Goal: Transaction & Acquisition: Register for event/course

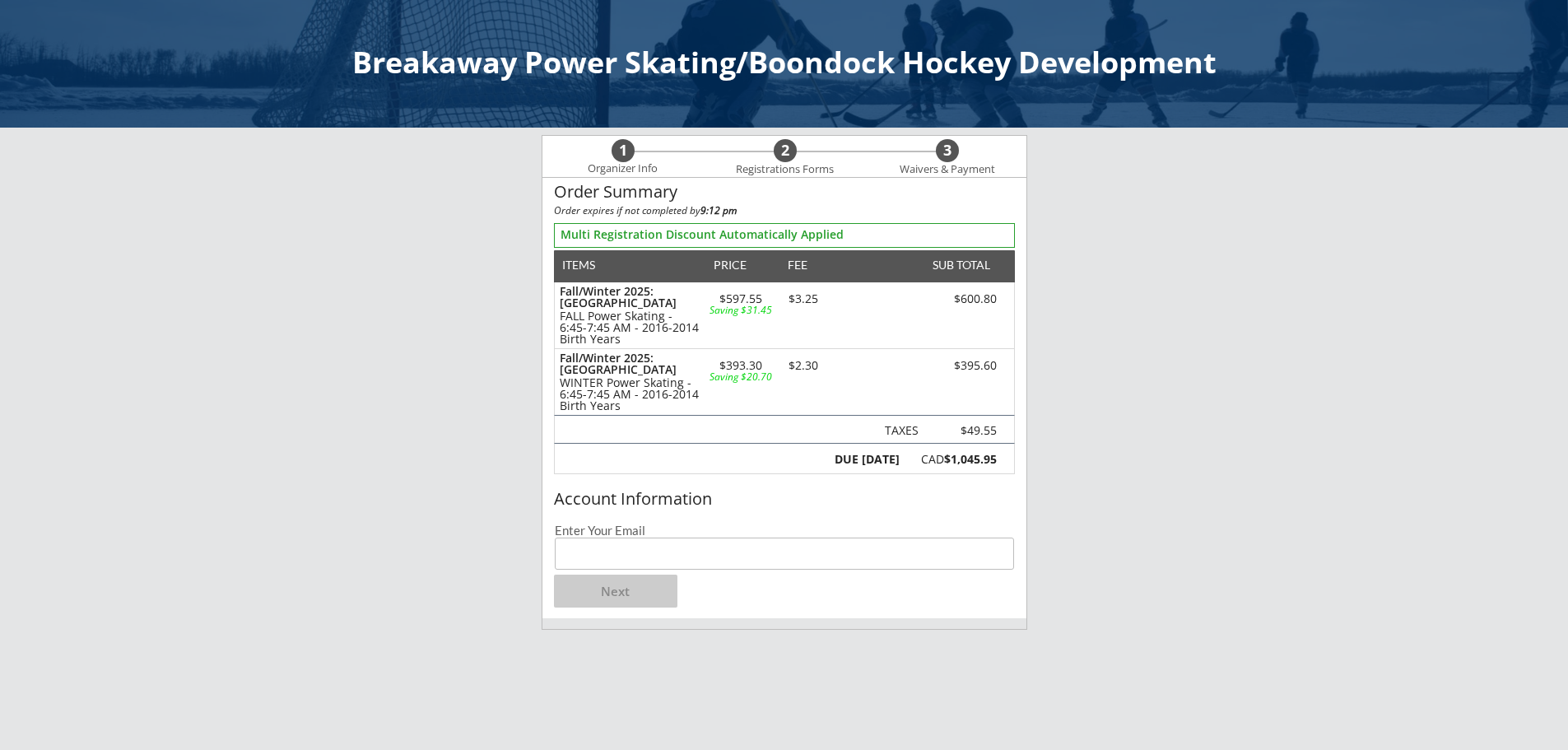
click at [623, 567] on input "email" at bounding box center [784, 553] width 459 height 32
type input "[EMAIL_ADDRESS][DOMAIN_NAME]"
click at [627, 597] on button "Next" at bounding box center [616, 591] width 124 height 33
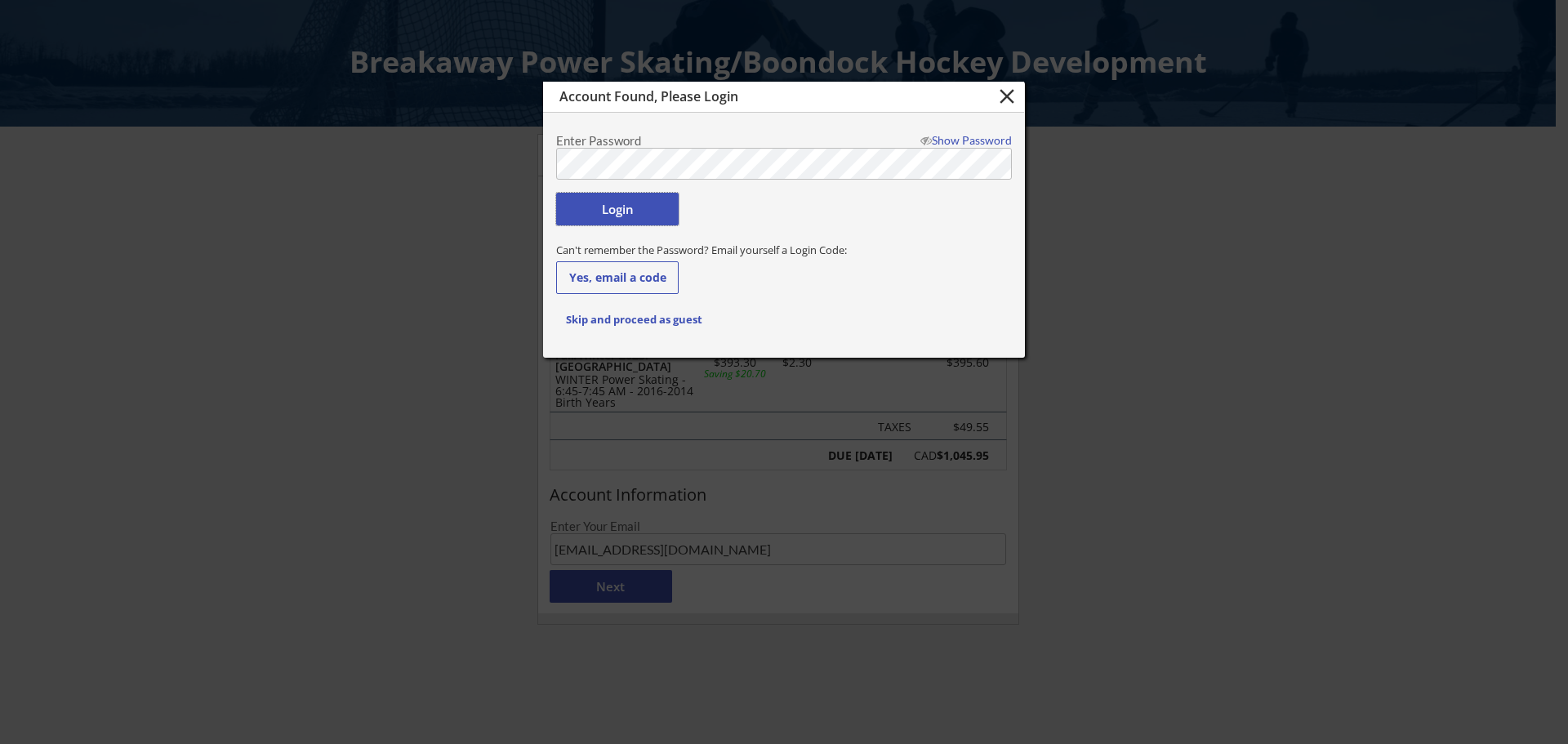
click at [607, 209] on button "Login" at bounding box center [617, 209] width 123 height 33
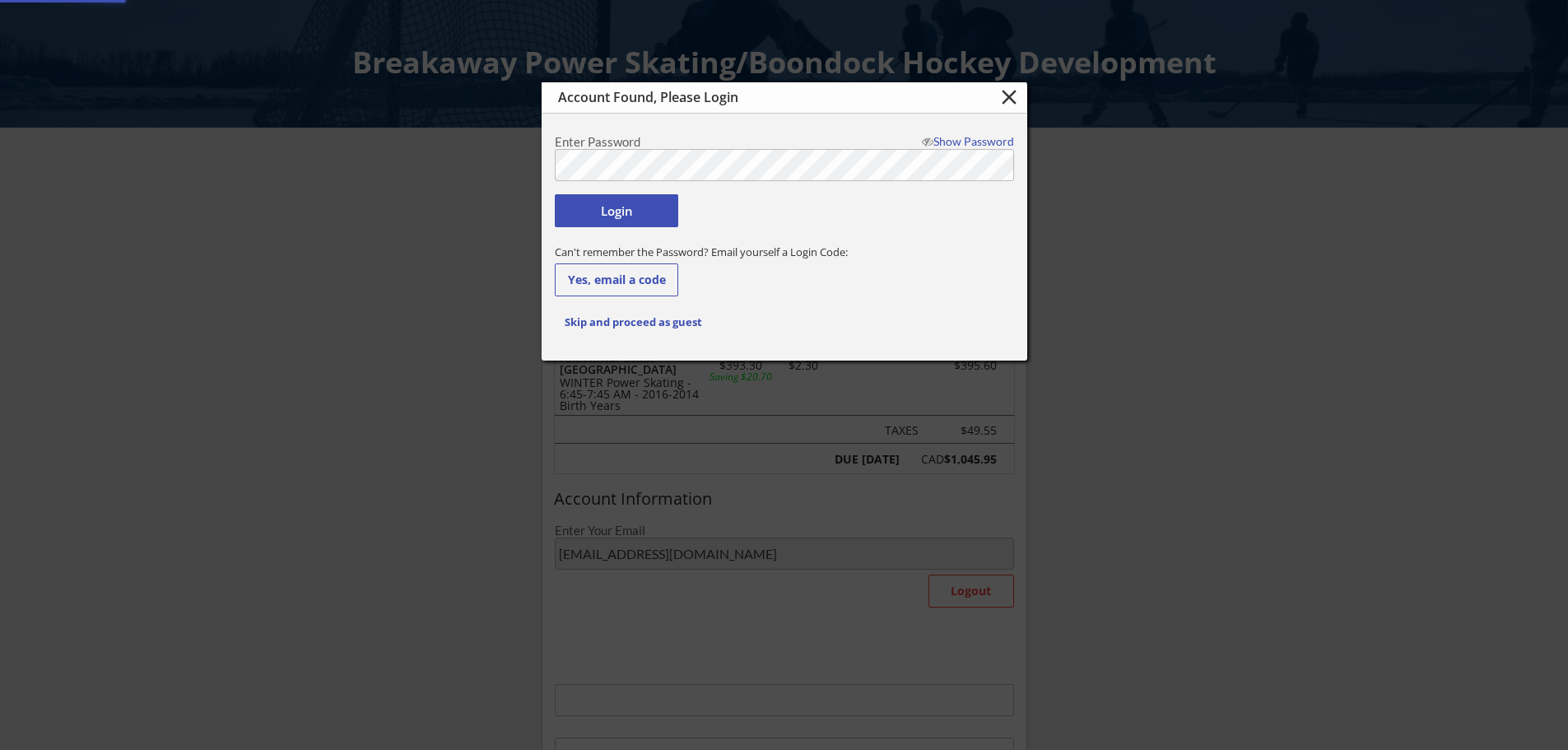
type input "[EMAIL_ADDRESS][DOMAIN_NAME]"
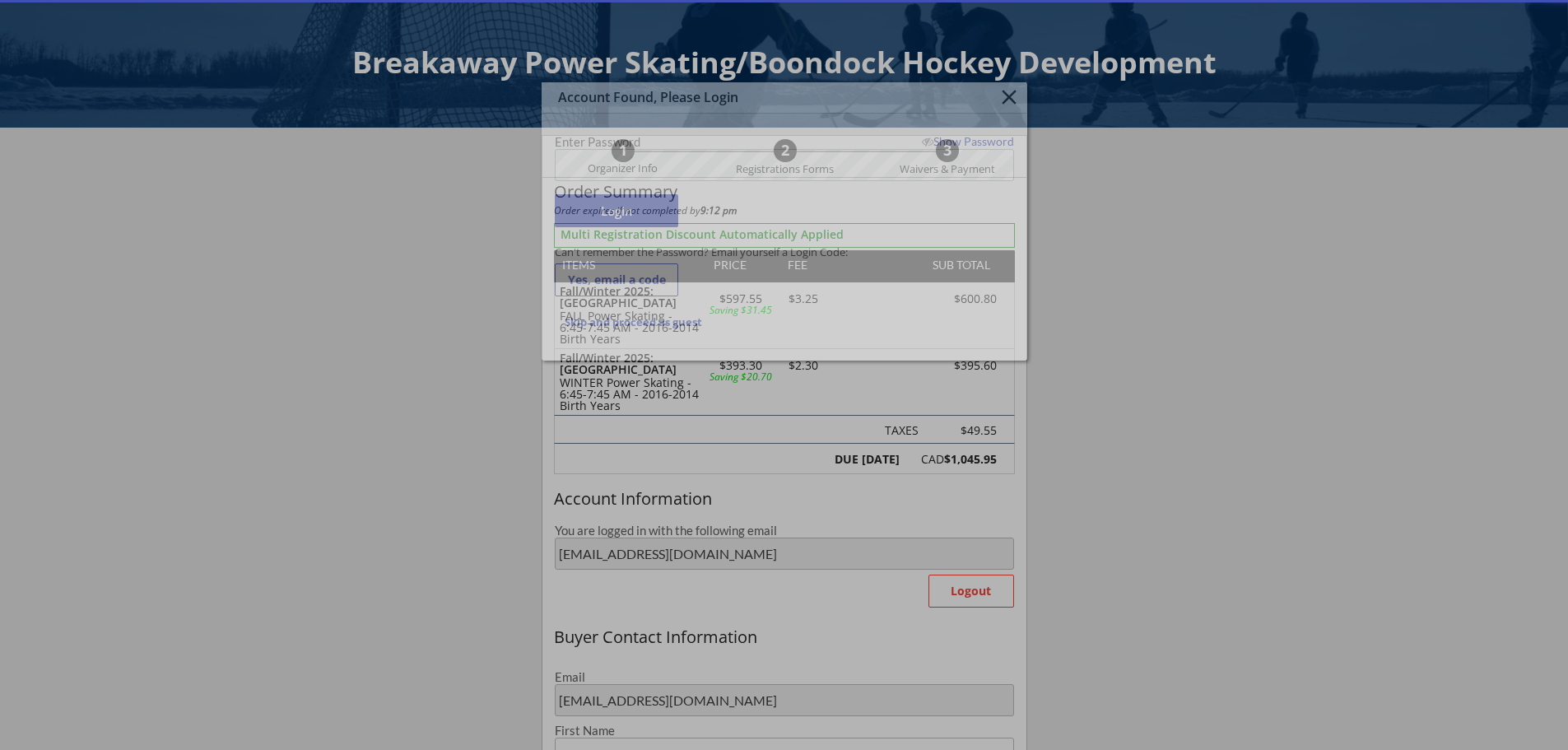
type input "[PERSON_NAME]"
type input "Festa"
type input "[PHONE_NUMBER]"
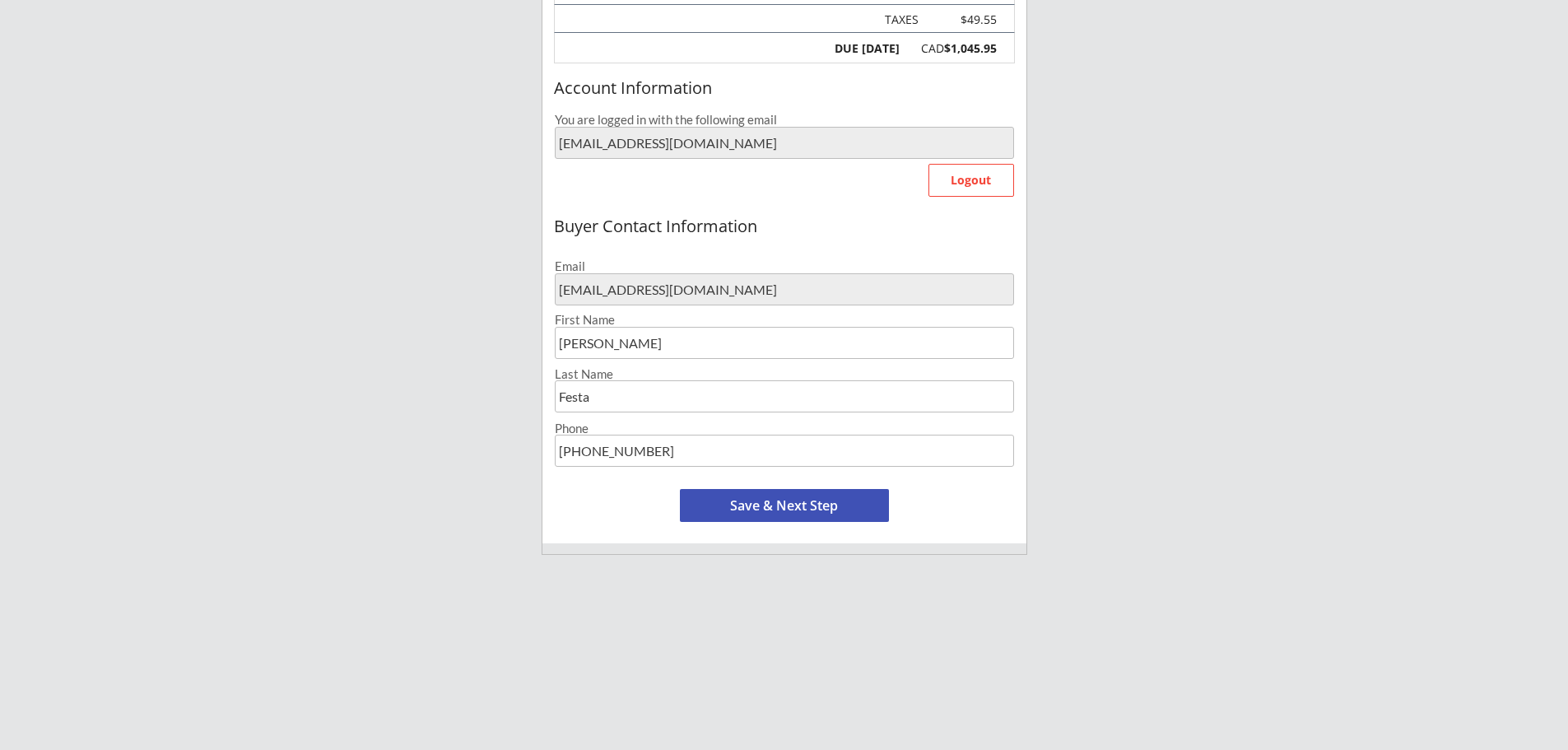
scroll to position [412, 0]
click at [785, 510] on button "Save & Next Step" at bounding box center [784, 505] width 209 height 33
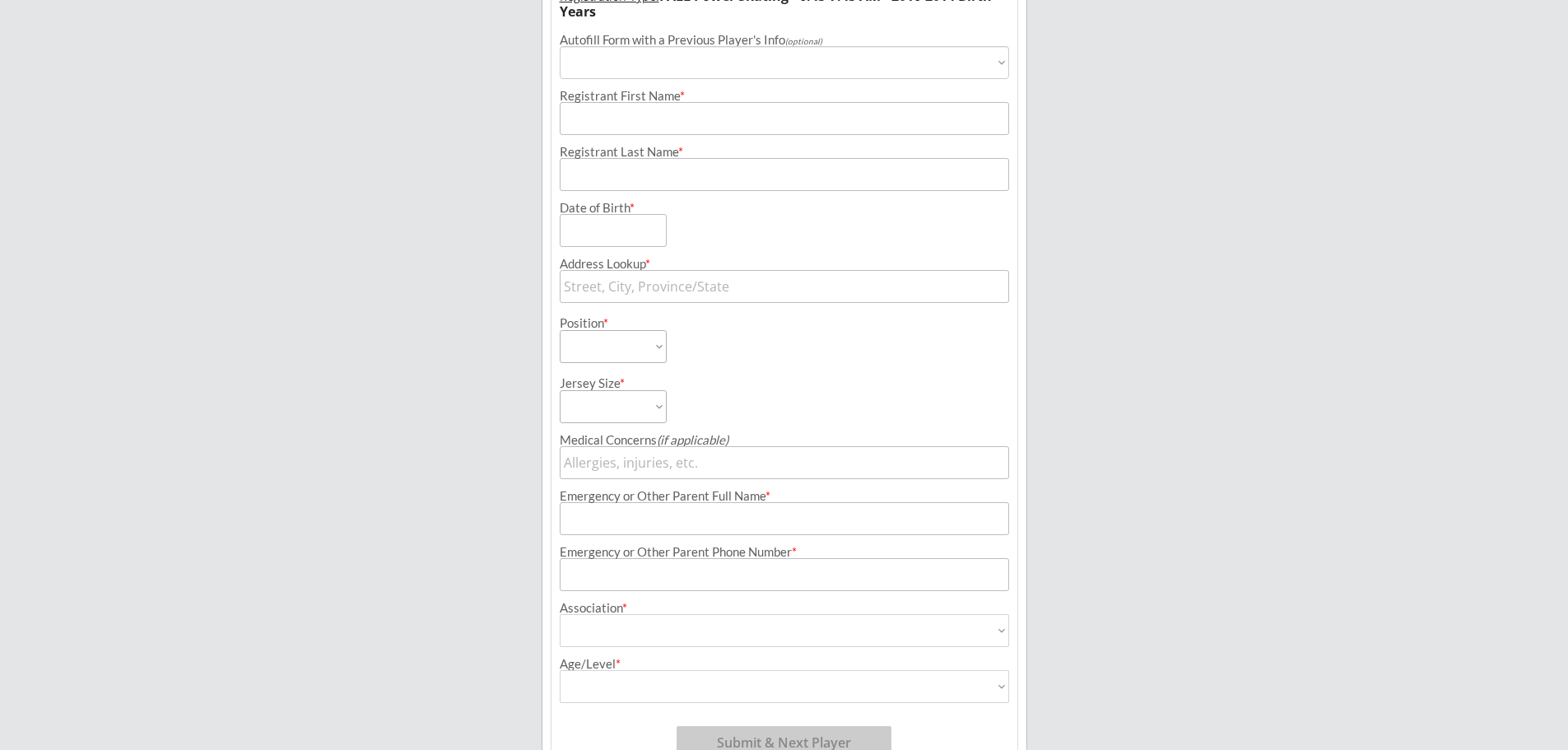
scroll to position [118, 0]
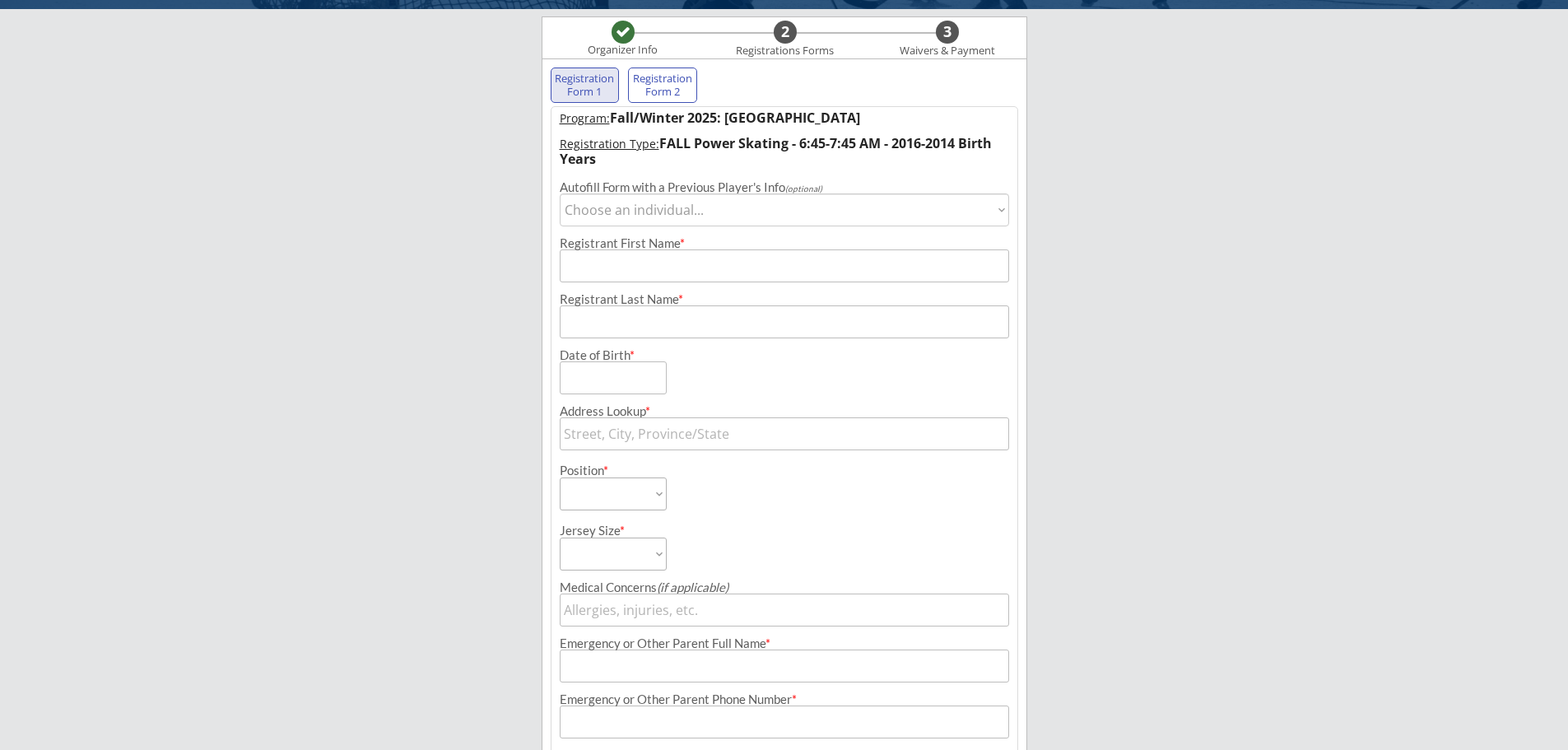
click at [601, 261] on input "input" at bounding box center [784, 266] width 449 height 33
click at [690, 208] on select "Choose an individual... [PERSON_NAME] [PERSON_NAME]" at bounding box center [784, 210] width 449 height 33
select select ""1348695171700984260__LOOKUP__1672721057782x384651431826948100""
click at [559, 193] on select "Choose an individual... [PERSON_NAME] [PERSON_NAME]" at bounding box center [784, 210] width 449 height 33
type input "[PERSON_NAME]"
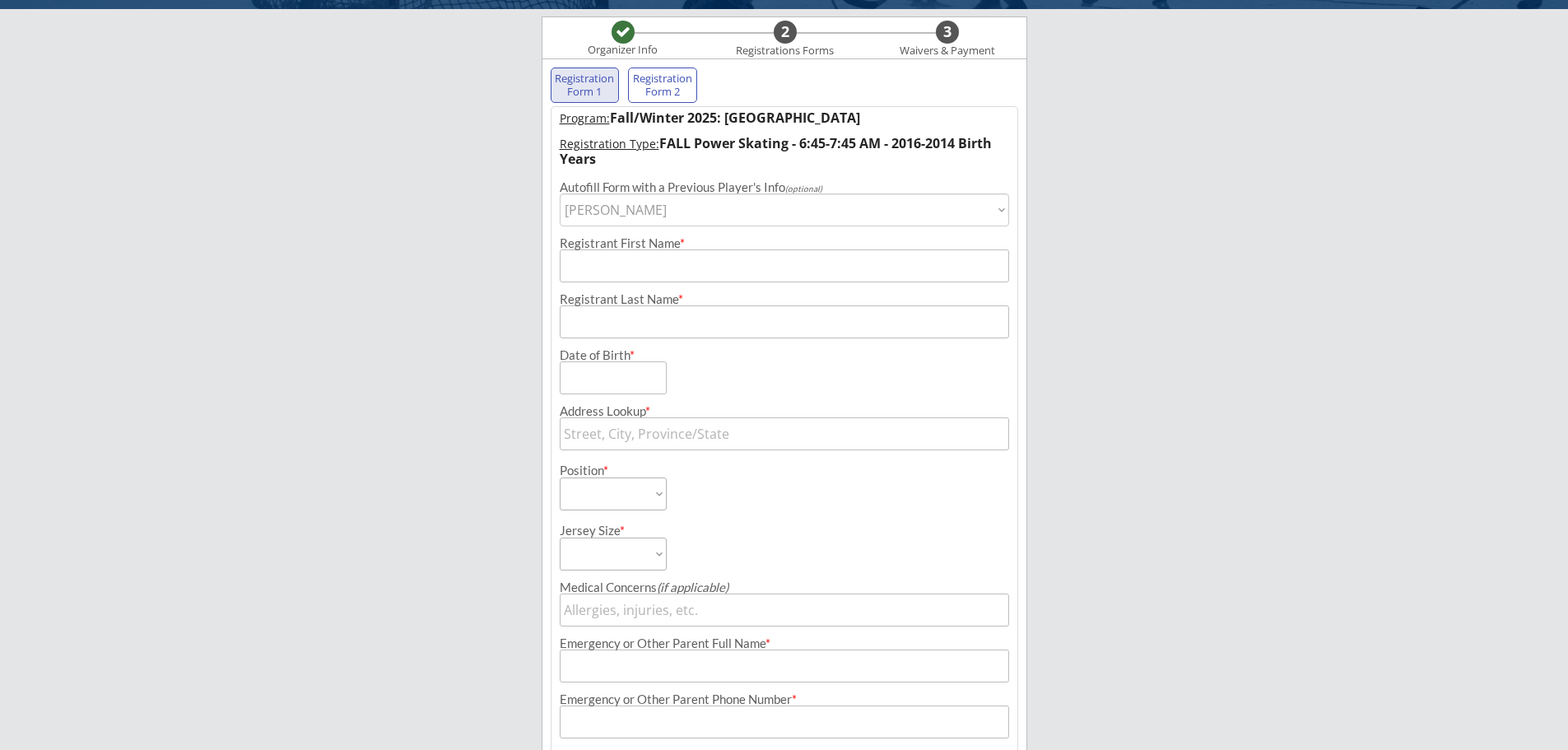
type input "Festa"
type input "[DATE]"
type input "[STREET_ADDRESS]"
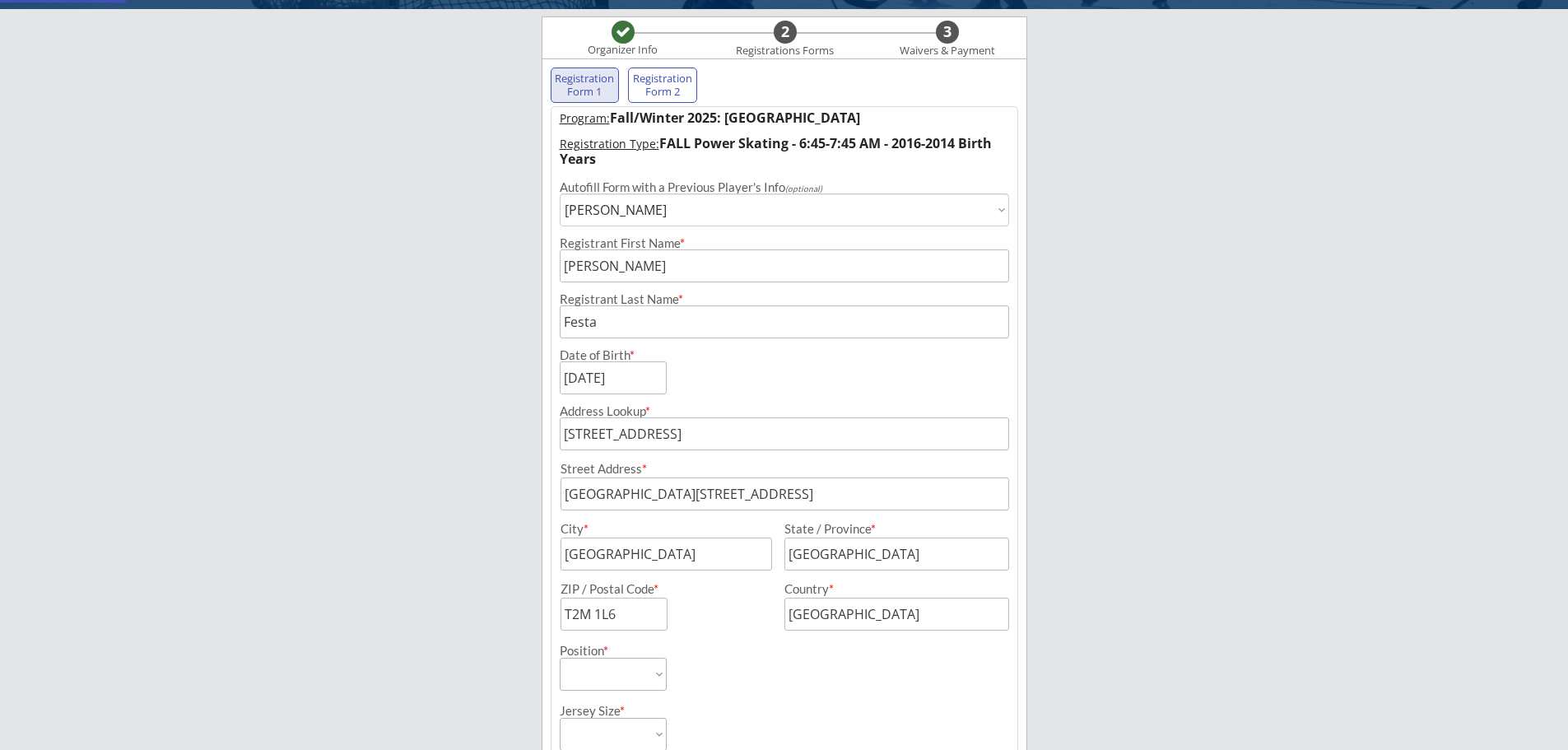
select select ""Forward""
select select ""YL""
type input "Dali Festa"
type input "[PHONE_NUMBER]"
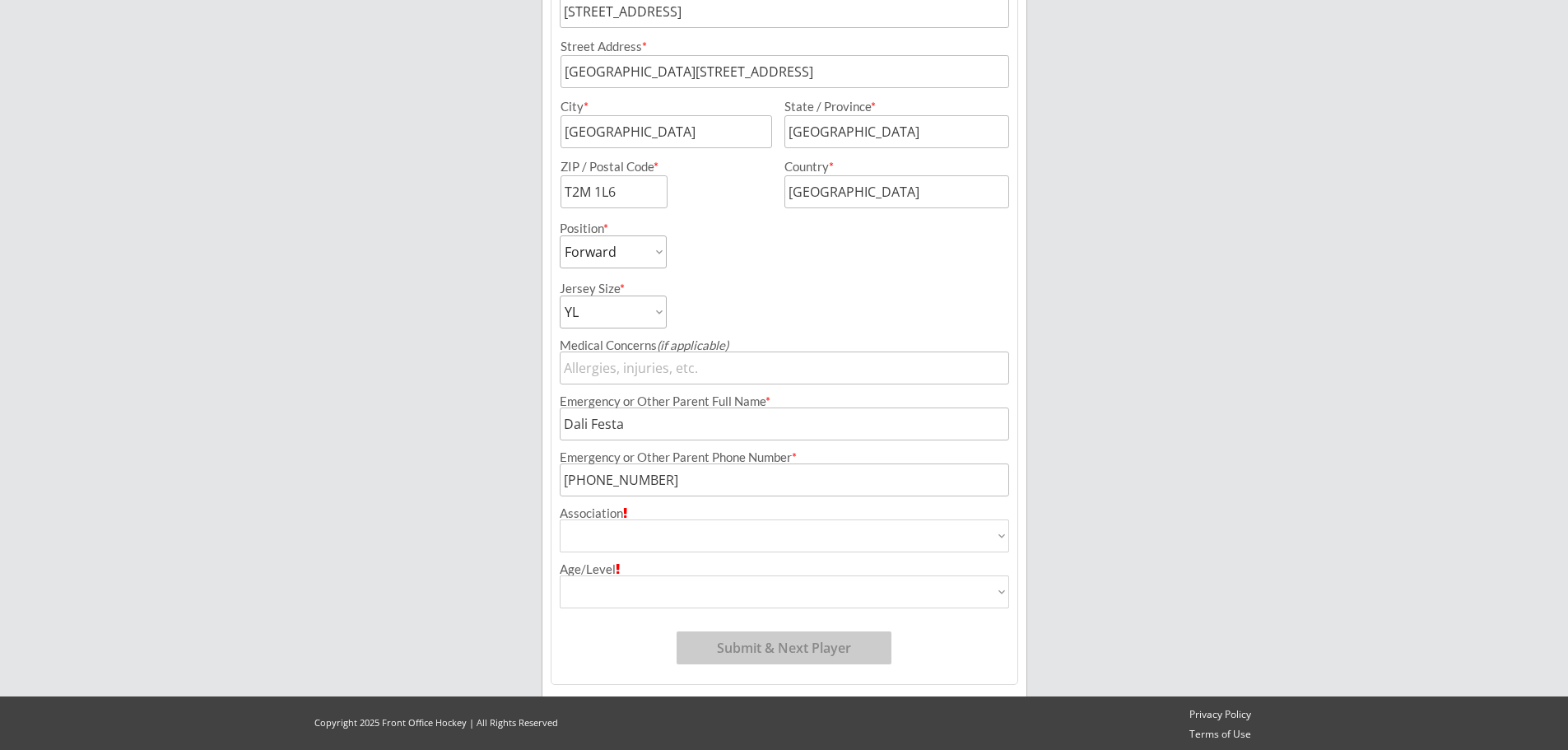
scroll to position [544, 0]
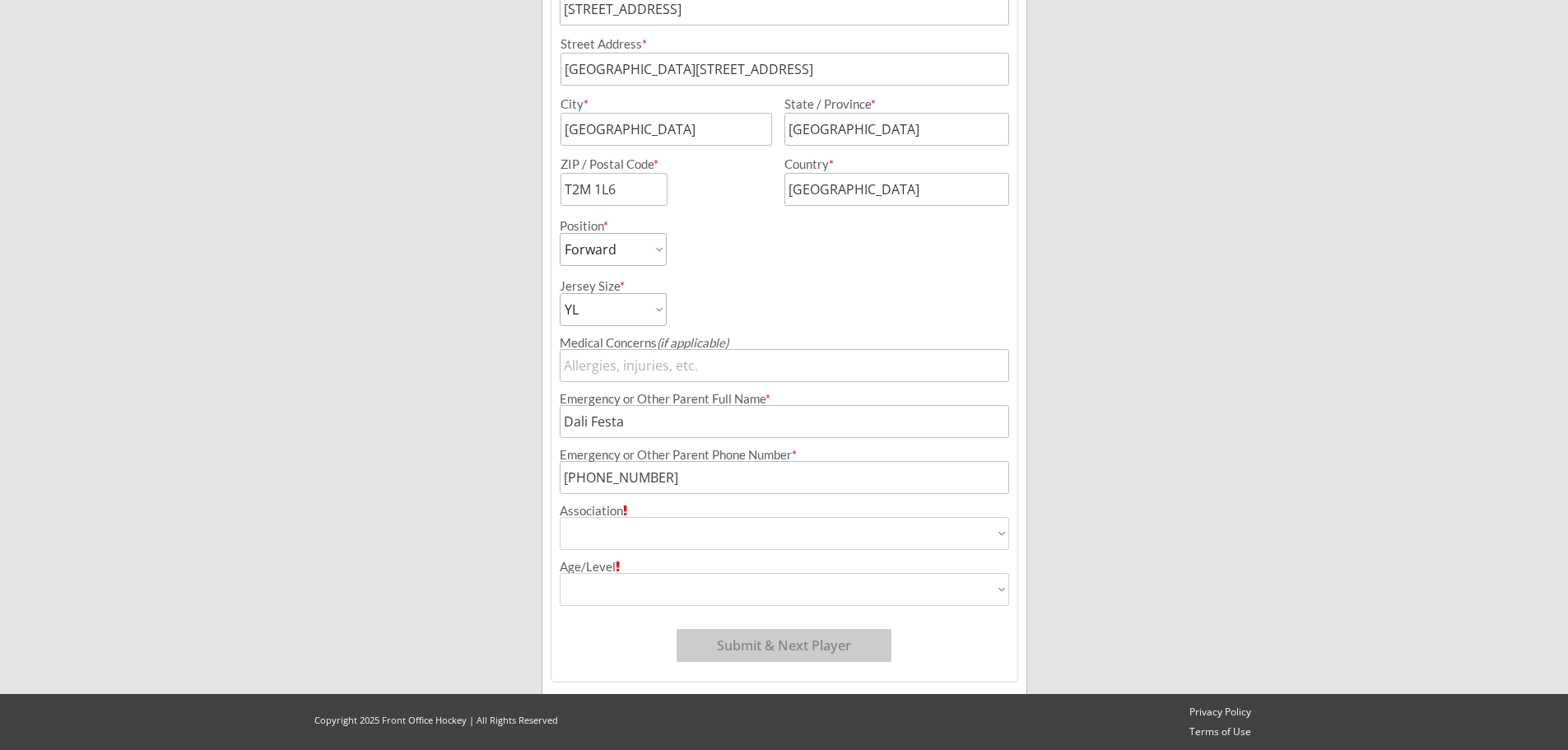
click at [606, 535] on select "Airdrie Minor Hockey Airdrie Stars Blackfoot Hockey Association Bow River Bruin…" at bounding box center [784, 534] width 449 height 33
select select ""HSL - Bandits""
click at [559, 517] on select "Airdrie Minor Hockey Airdrie Stars Blackfoot Hockey Association Bow River Bruin…" at bounding box center [784, 534] width 449 height 33
type input "HSL - Bandits"
click at [606, 588] on select "U7 - Junior U7 - Senior U9 - Tier 1 U9 Tier 2 U9- Tier 3 U9 - Tier 4 U9 - Tier …" at bounding box center [784, 590] width 449 height 33
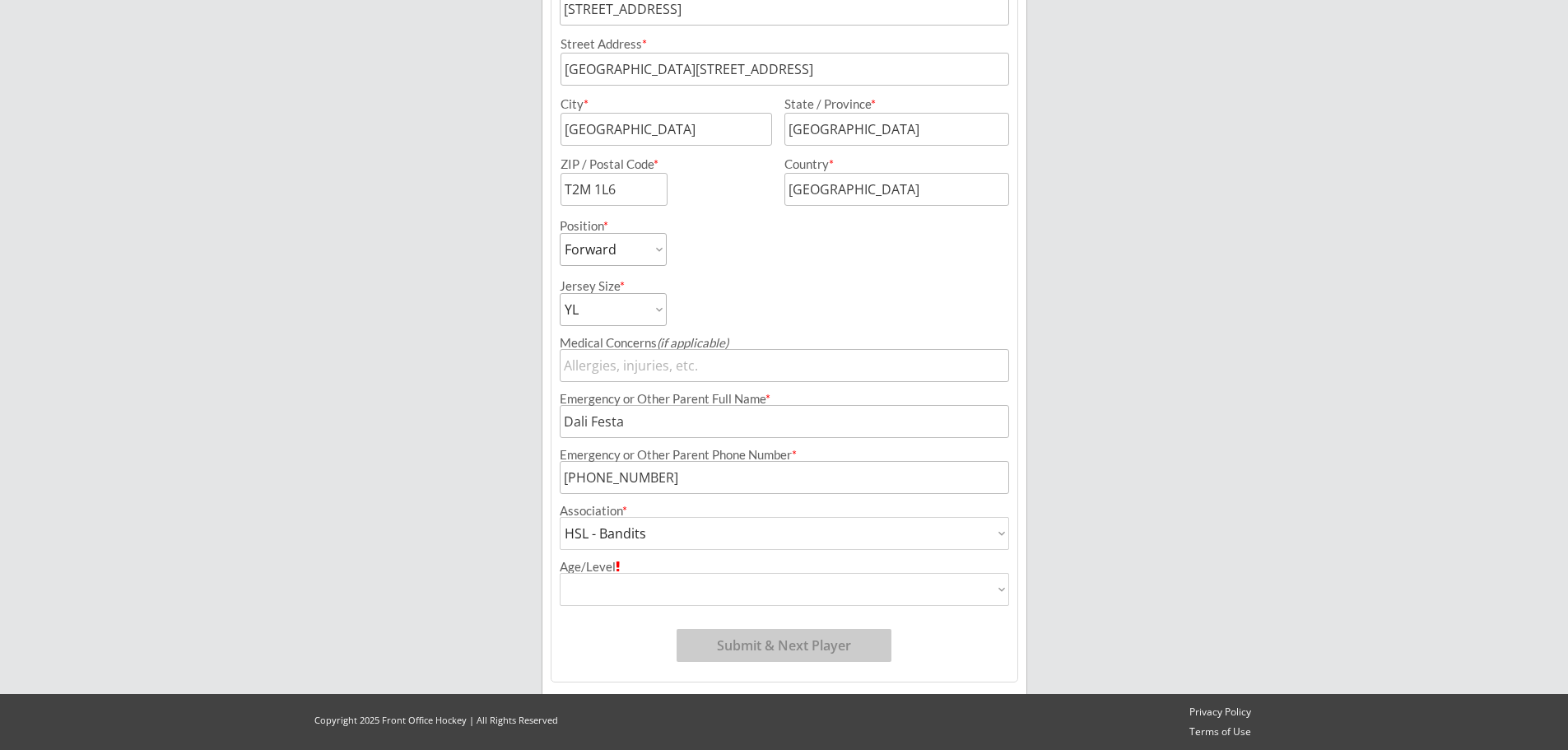
select select ""U11 - HADP""
click at [559, 573] on select "U7 - Junior U7 - Senior U9 - Tier 1 U9 Tier 2 U9- Tier 3 U9 - Tier 4 U9 - Tier …" at bounding box center [784, 590] width 449 height 33
type input "U11 - HADP"
click at [680, 588] on select "U7 - Junior U7 - Senior U9 - Tier 1 U9 Tier 2 U9- Tier 3 U9 - Tier 4 U9 - Tier …" at bounding box center [784, 590] width 449 height 33
click at [599, 593] on select "U7 - Junior U7 - Senior U9 - Tier 1 U9 Tier 2 U9- Tier 3 U9 - Tier 4 U9 - Tier …" at bounding box center [784, 590] width 449 height 33
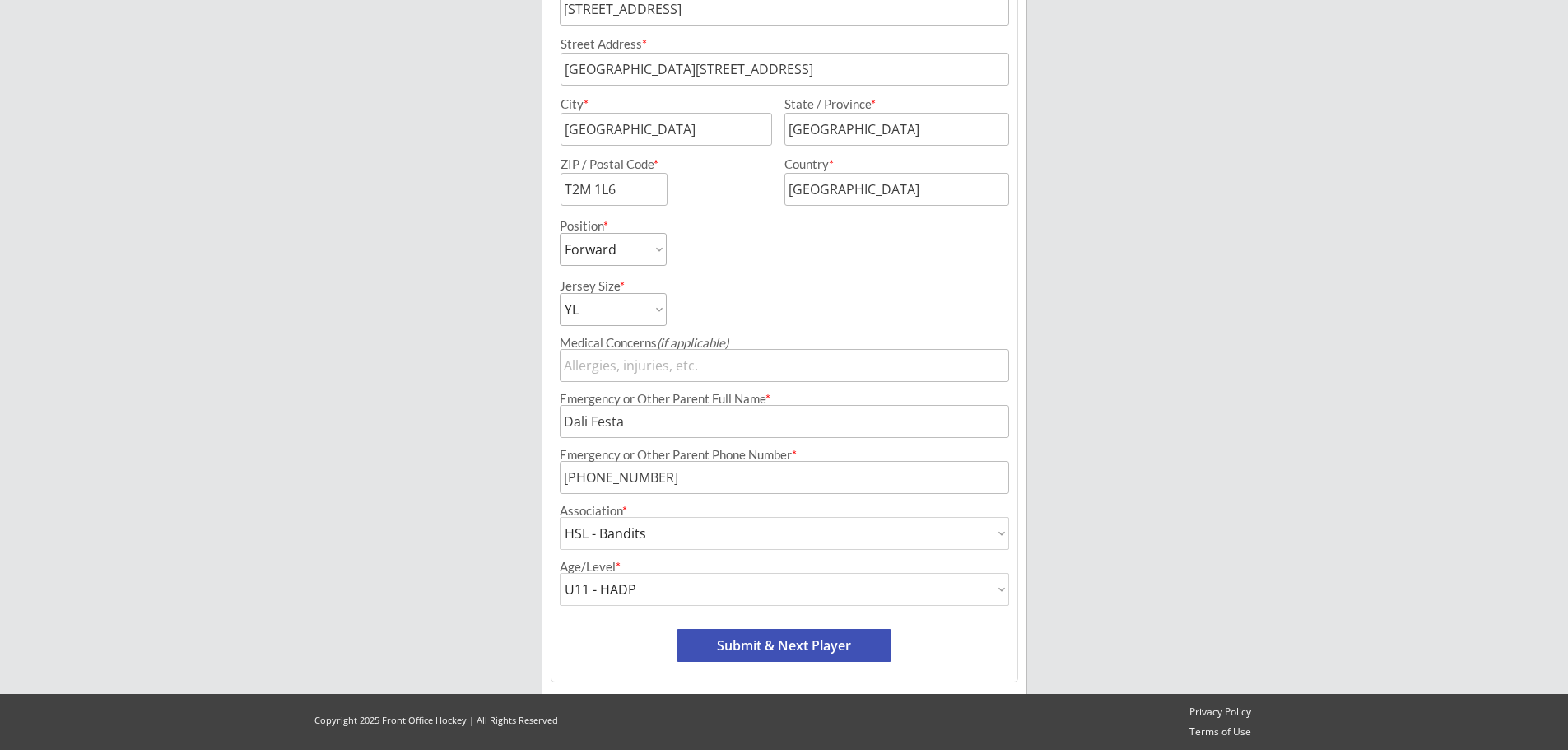
click at [644, 588] on select "U7 - Junior U7 - Senior U9 - Tier 1 U9 Tier 2 U9- Tier 3 U9 - Tier 4 U9 - Tier …" at bounding box center [784, 590] width 449 height 33
select select ""HSL - AAA""
click at [559, 573] on select "U7 - Junior U7 - Senior U9 - Tier 1 U9 Tier 2 U9- Tier 3 U9 - Tier 4 U9 - Tier …" at bounding box center [784, 590] width 449 height 33
type input "HSL - AAA"
click at [787, 647] on button "Submit & Next Player" at bounding box center [784, 645] width 214 height 33
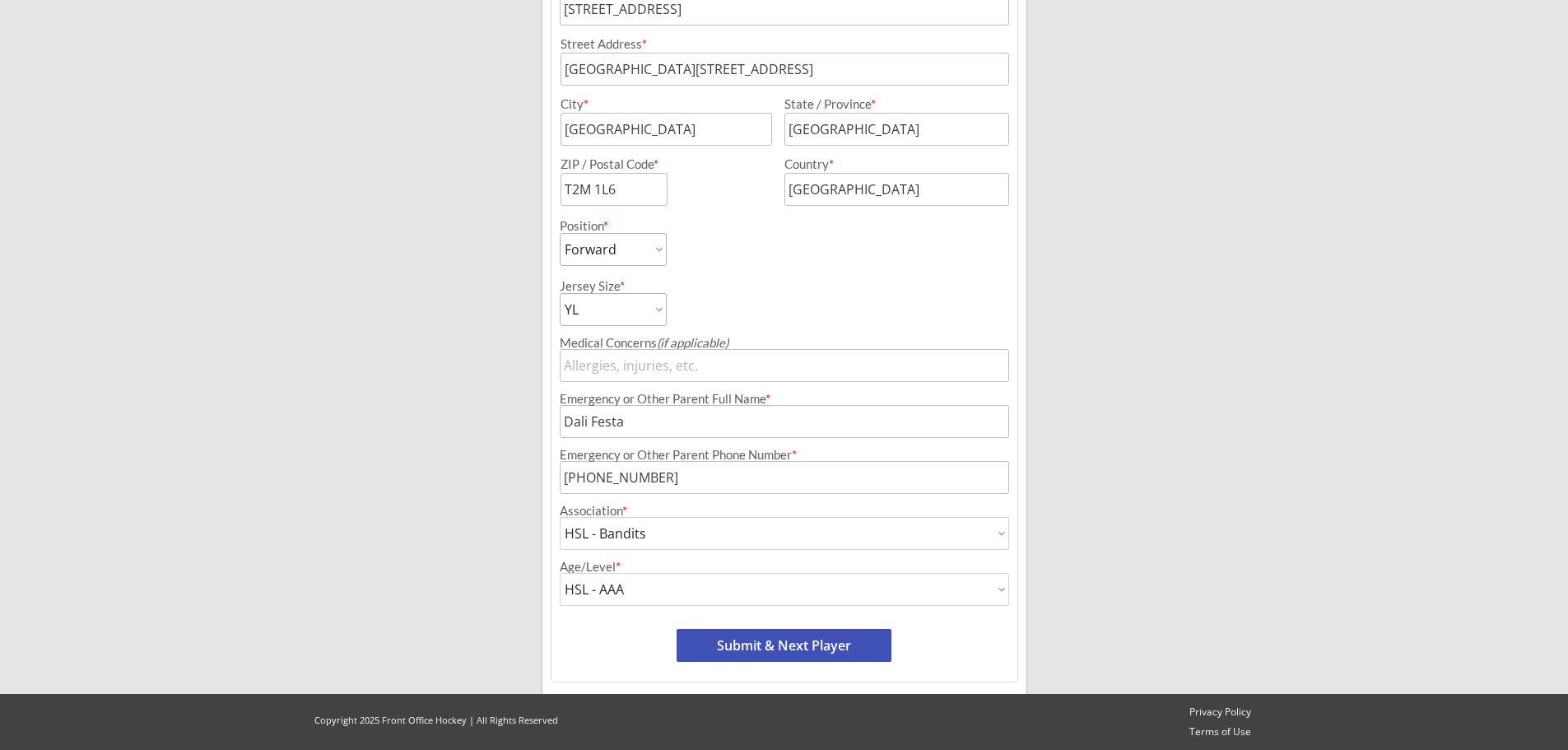
select select ""PLACEHOLDER_1427118222253""
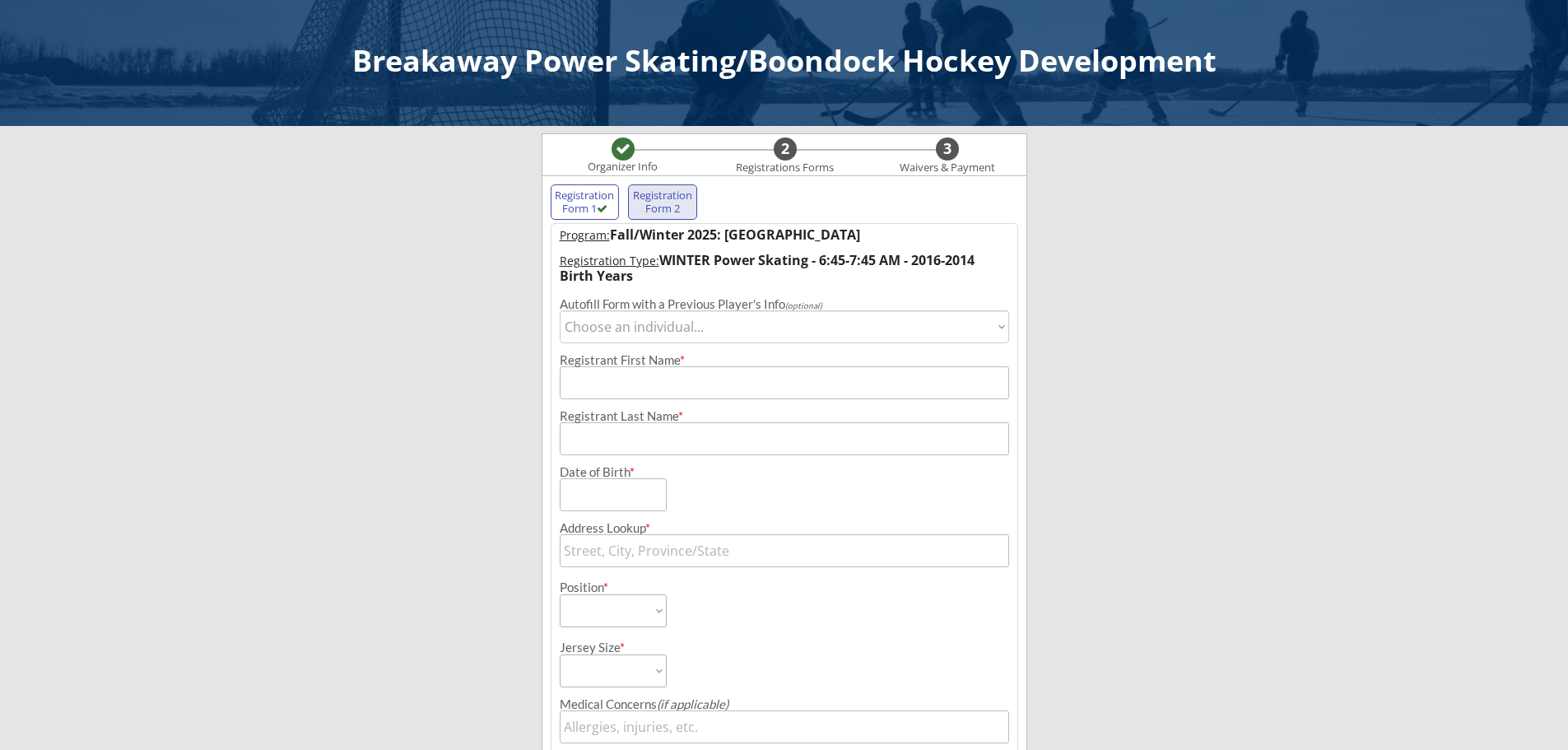
scroll to position [0, 0]
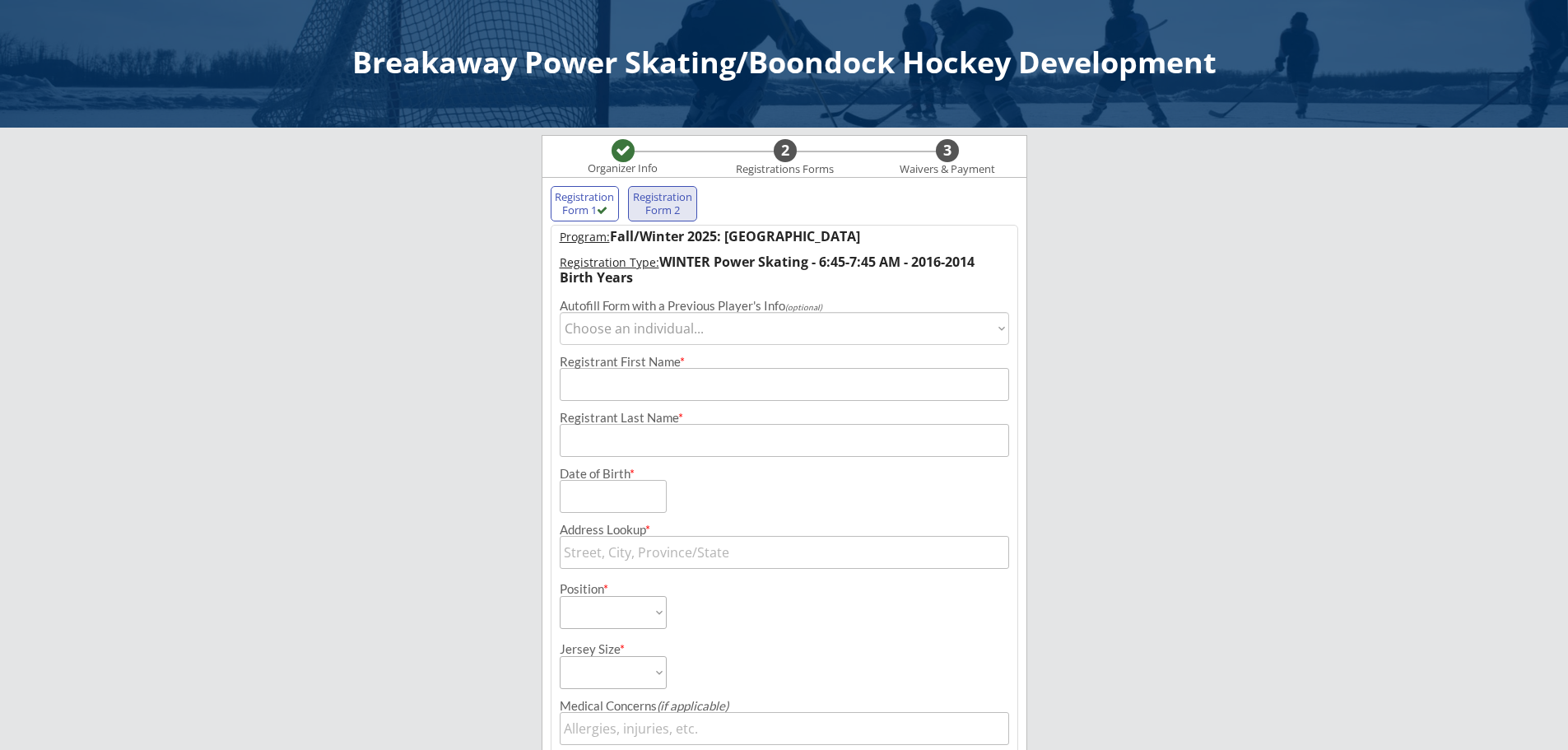
click at [587, 326] on select "Choose an individual... [PERSON_NAME] [PERSON_NAME]" at bounding box center [784, 328] width 449 height 33
select select ""1348695171700984260__LOOKUP__1672721057782x384651431826948100""
click at [559, 312] on select "Choose an individual... [PERSON_NAME] [PERSON_NAME]" at bounding box center [784, 328] width 449 height 33
type input "[PERSON_NAME]"
type input "Festa"
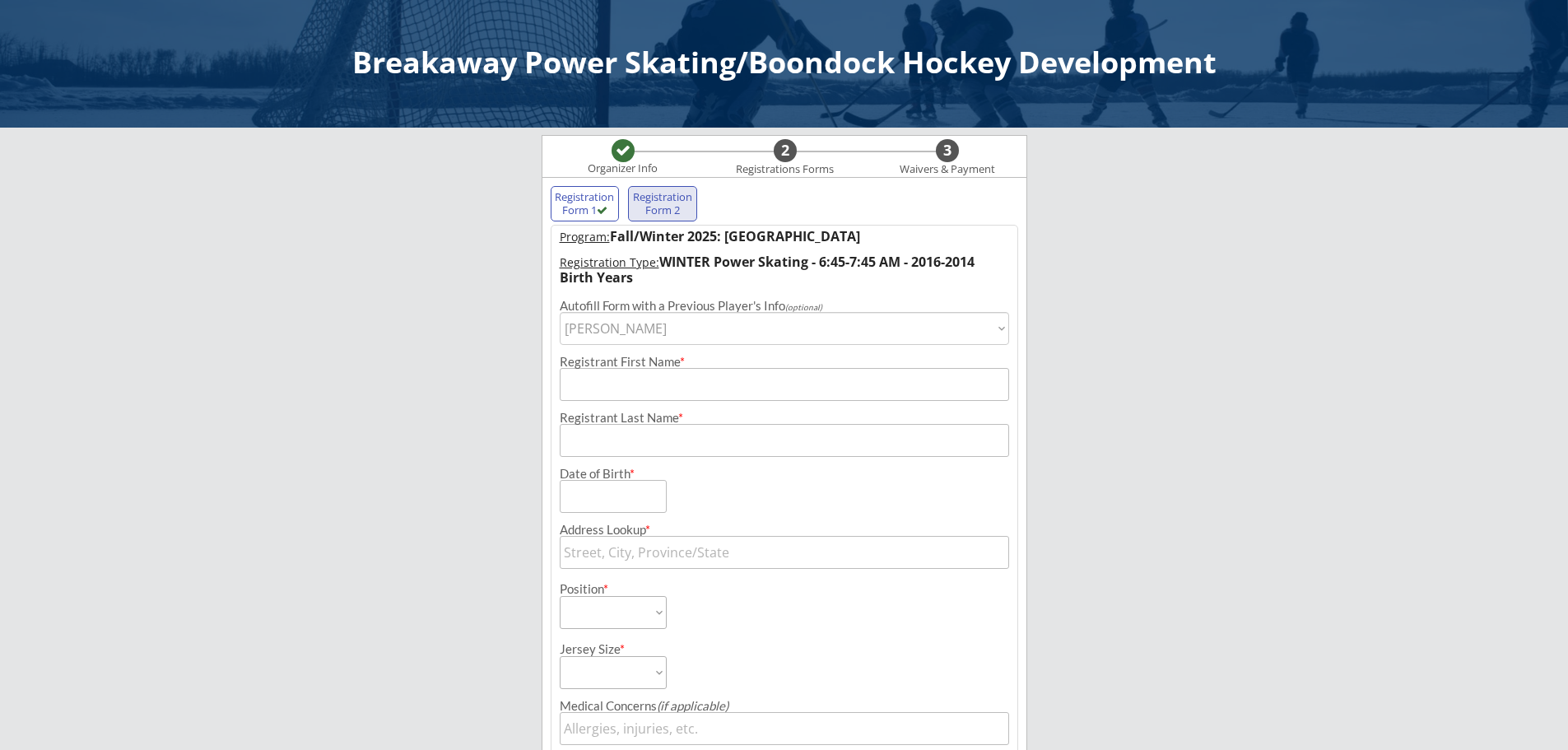
type input "[DATE]"
type input "[STREET_ADDRESS]"
type input "[GEOGRAPHIC_DATA][STREET_ADDRESS]"
type input "[GEOGRAPHIC_DATA]"
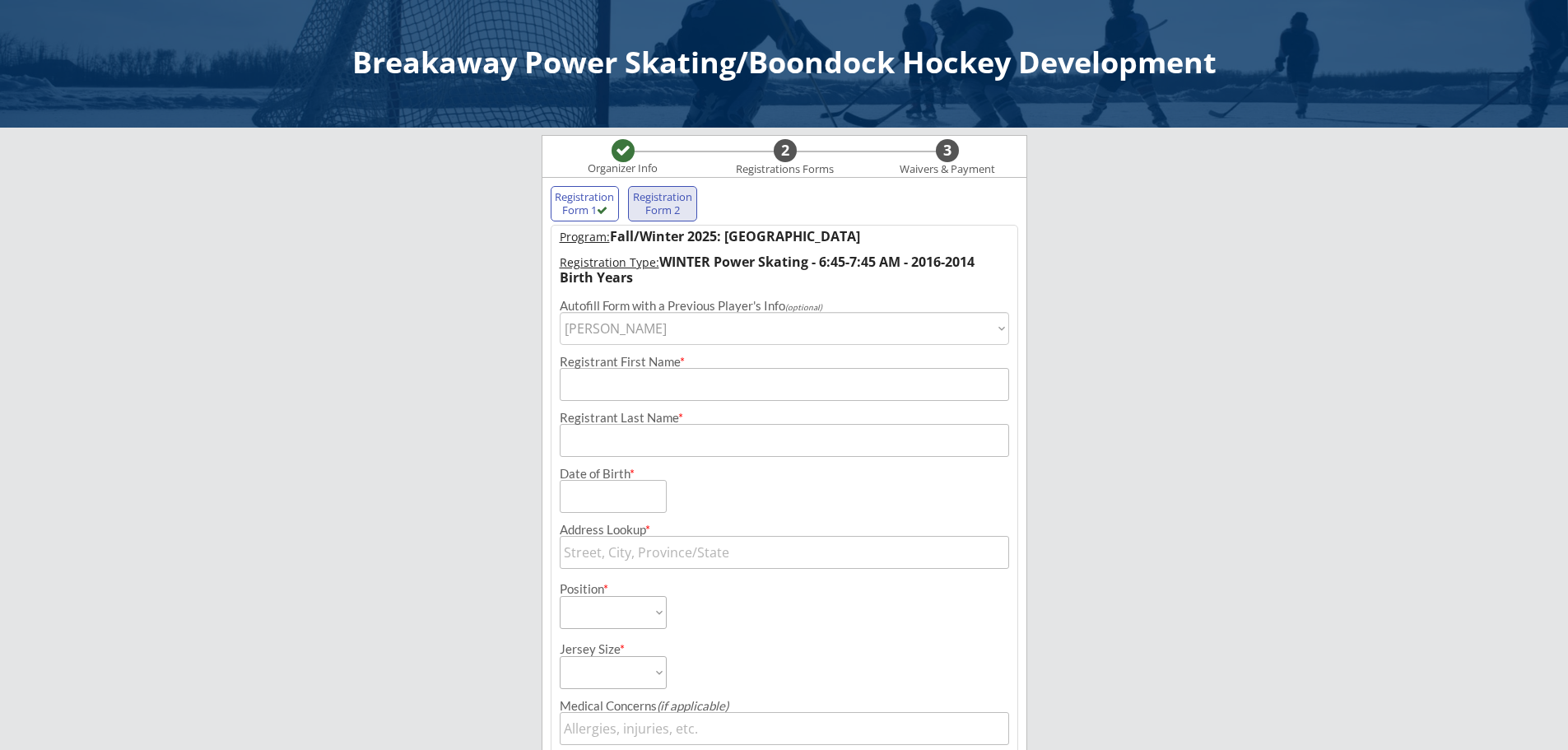
type input "T2M 1L6"
type input "[GEOGRAPHIC_DATA]"
select select ""Forward""
select select ""YL""
type input "Dali Festa"
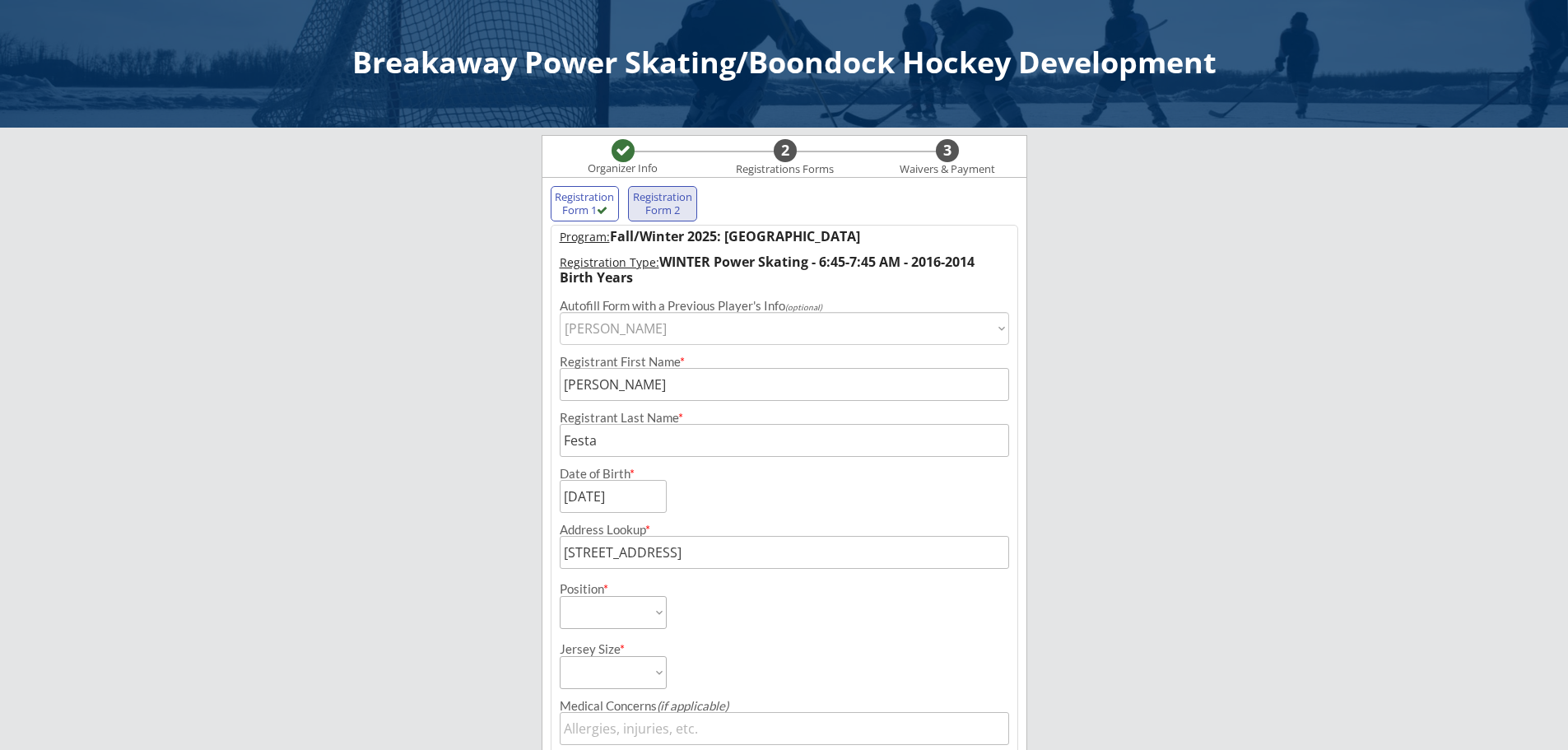
type input "[PHONE_NUMBER]"
type input "HSL - Bandits"
select select ""HSL - Bandits""
type input "HSL - AAA"
select select ""HSL - AAA""
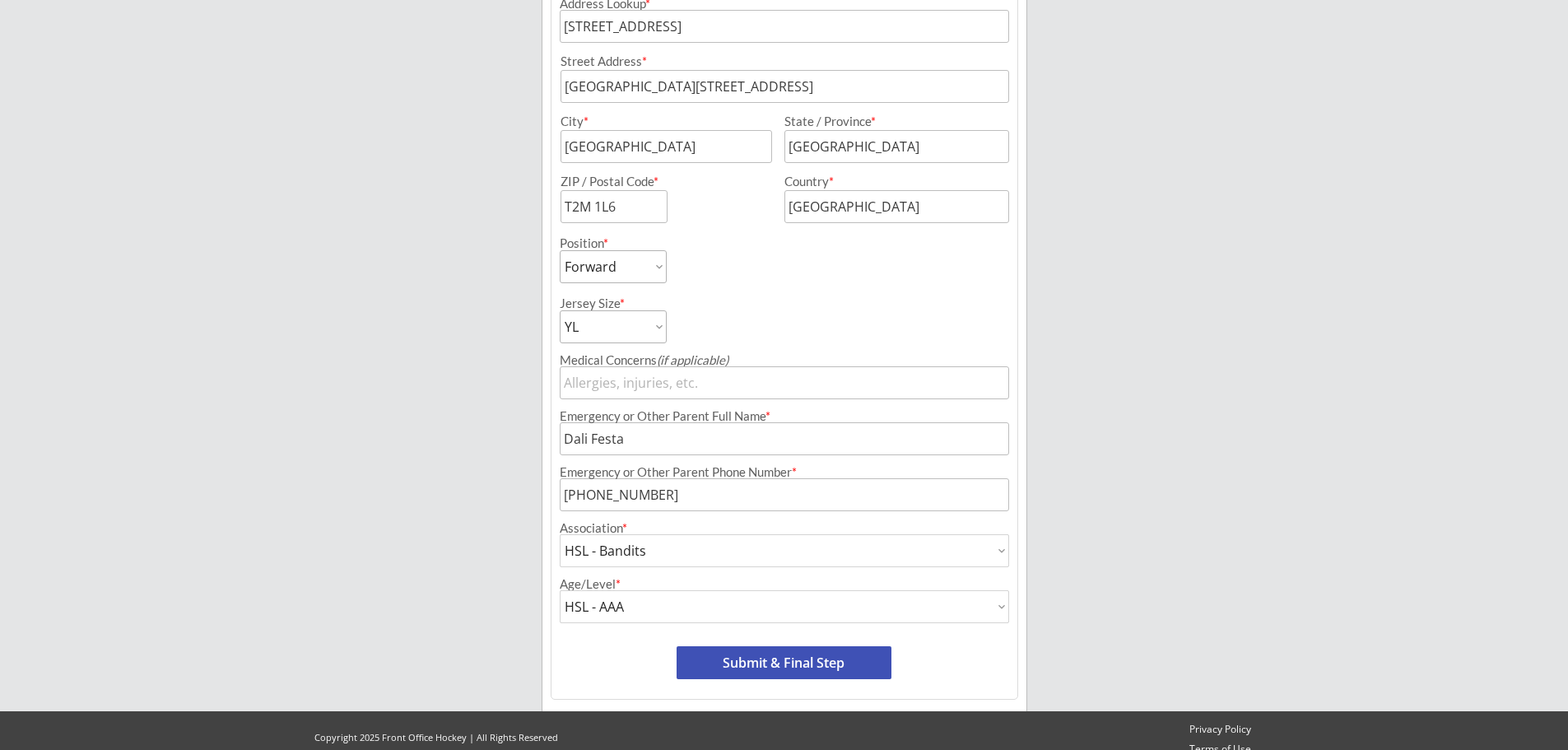
scroll to position [544, 0]
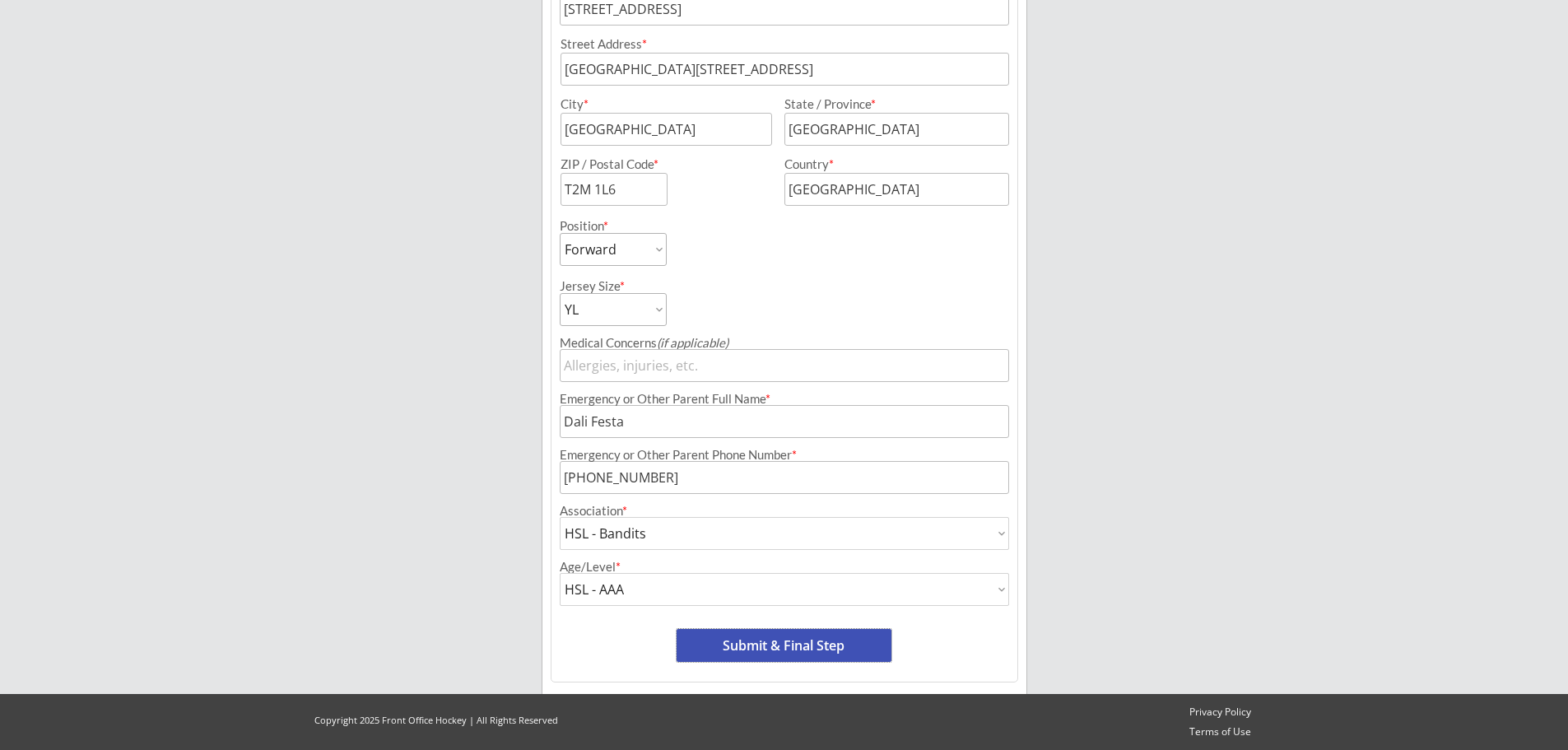
click at [787, 649] on button "Submit & Final Step" at bounding box center [784, 645] width 214 height 33
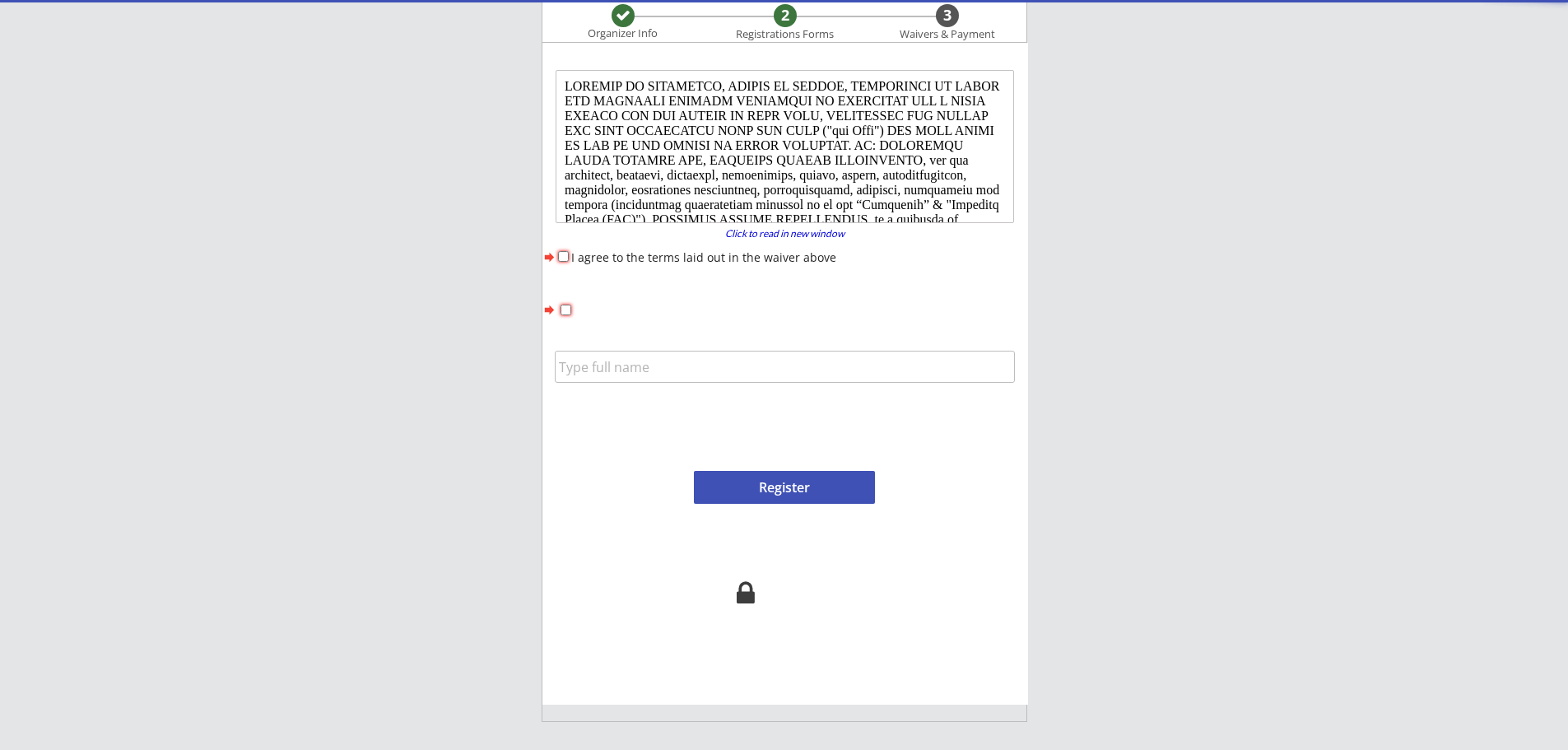
scroll to position [0, 0]
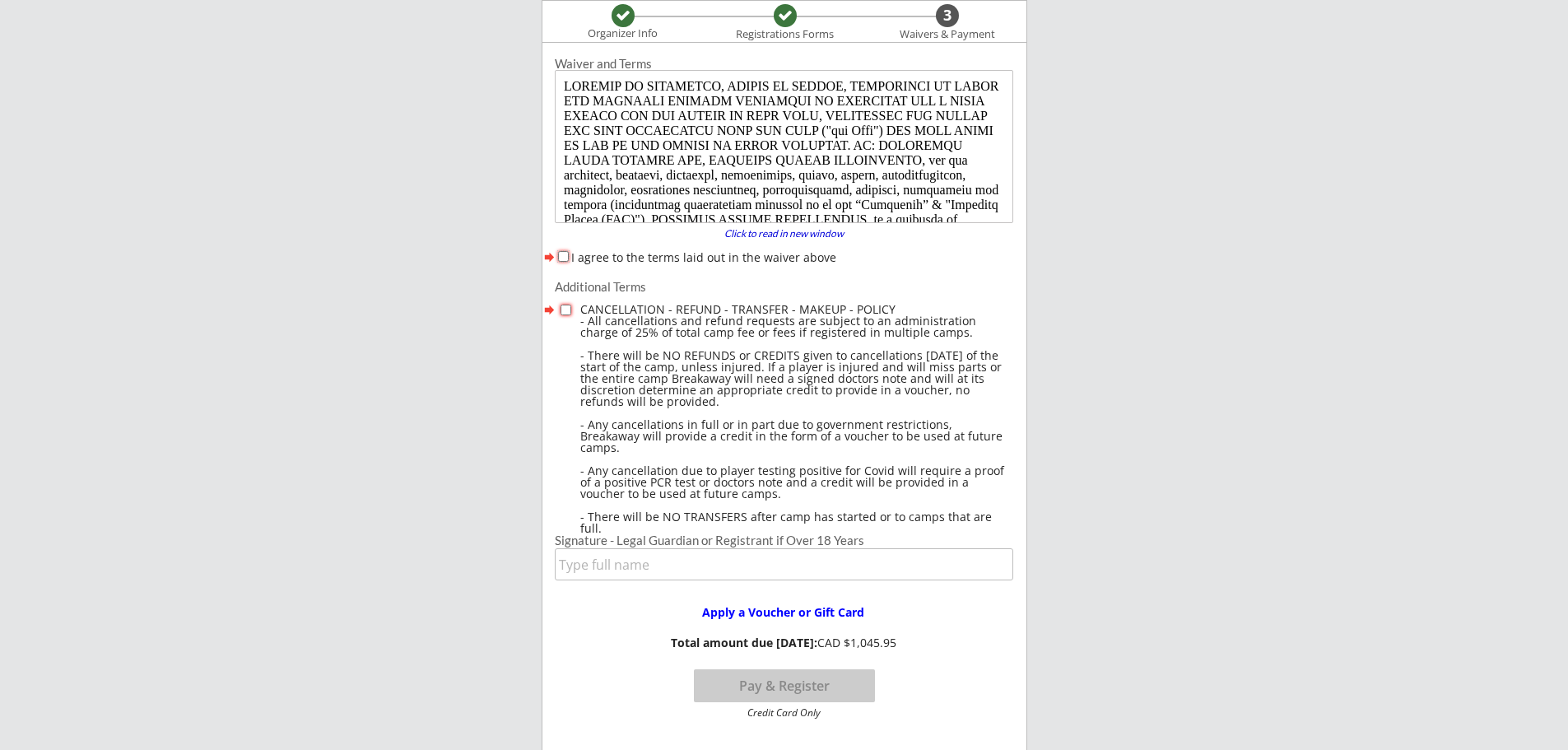
click at [561, 255] on input "I agree to the terms laid out in the waiver above" at bounding box center [564, 257] width 11 height 11
checkbox input "true"
click at [562, 312] on input "checkbox" at bounding box center [566, 310] width 11 height 11
checkbox input "true"
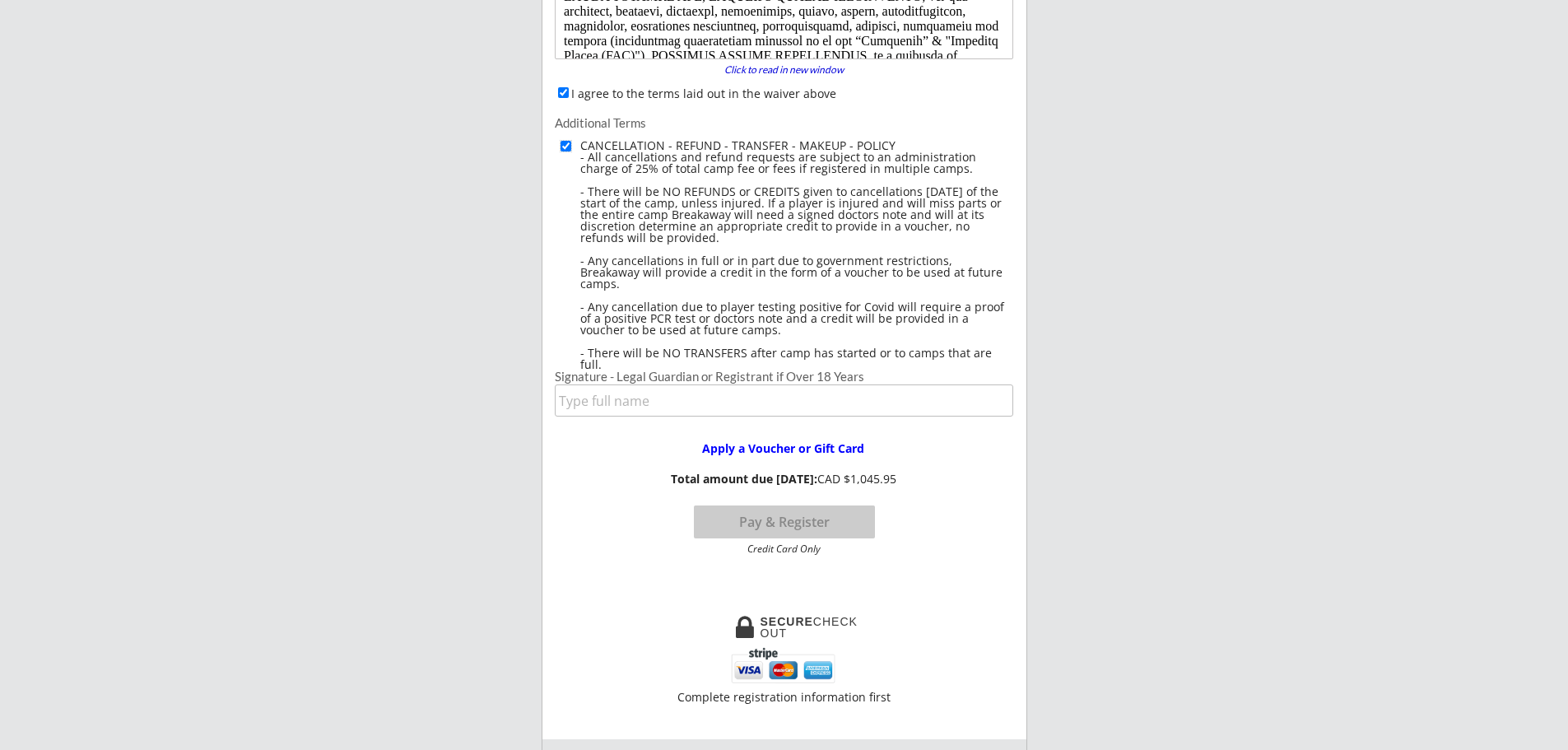
scroll to position [300, 0]
click at [601, 408] on input "input" at bounding box center [784, 400] width 459 height 32
type input "[PERSON_NAME]"
click at [791, 522] on button "Pay & Register" at bounding box center [785, 522] width 181 height 33
